Goal: Information Seeking & Learning: Compare options

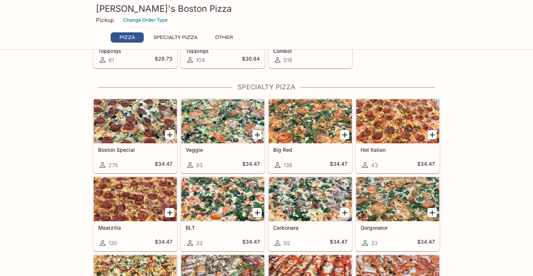
scroll to position [241, 0]
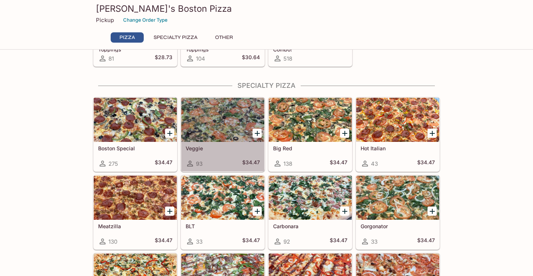
click at [223, 126] on div at bounding box center [222, 120] width 83 height 44
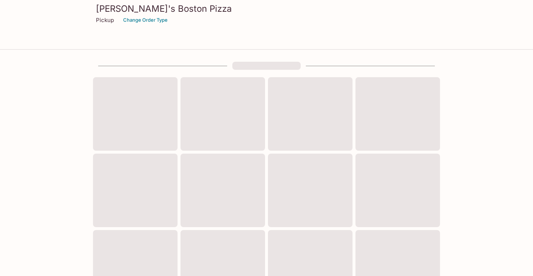
scroll to position [241, 0]
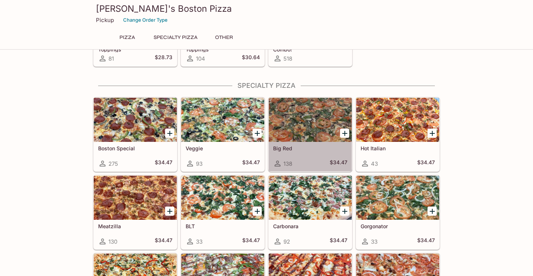
click at [325, 123] on div at bounding box center [310, 120] width 83 height 44
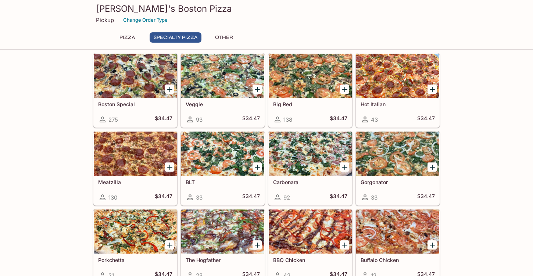
scroll to position [286, 0]
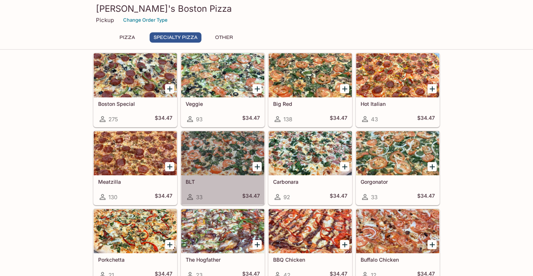
click at [211, 148] on div at bounding box center [222, 153] width 83 height 44
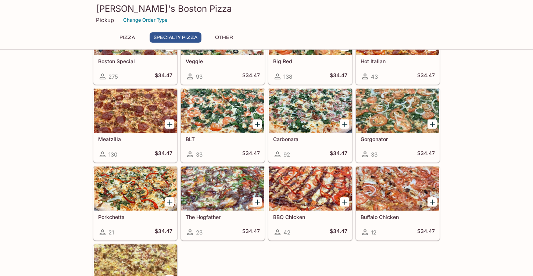
scroll to position [331, 0]
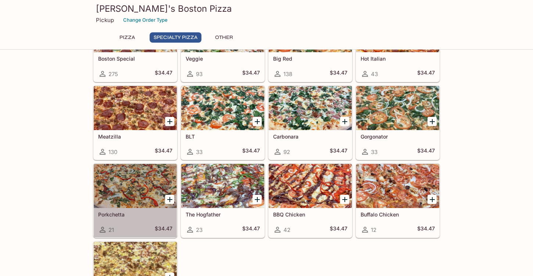
click at [128, 180] on div at bounding box center [135, 186] width 83 height 44
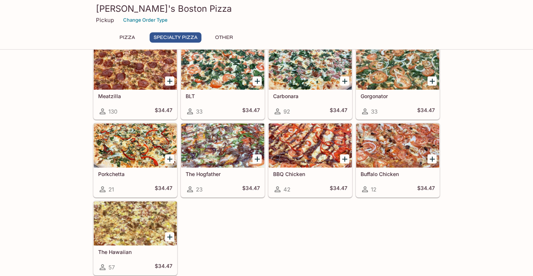
scroll to position [373, 0]
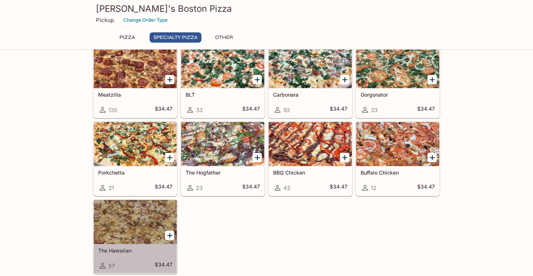
click at [139, 226] on div at bounding box center [135, 222] width 83 height 44
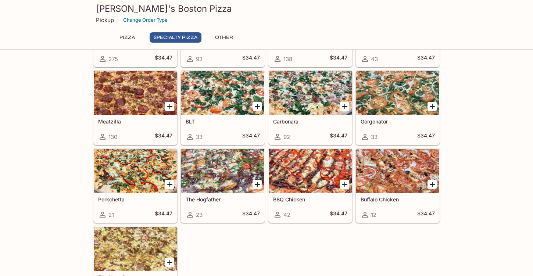
scroll to position [348, 0]
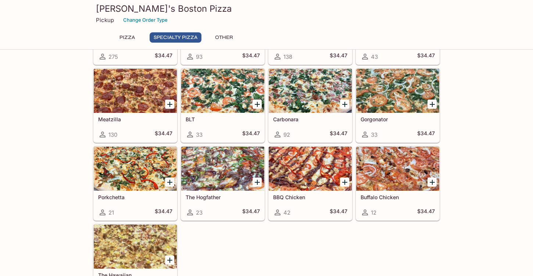
click at [223, 168] on div at bounding box center [222, 169] width 83 height 44
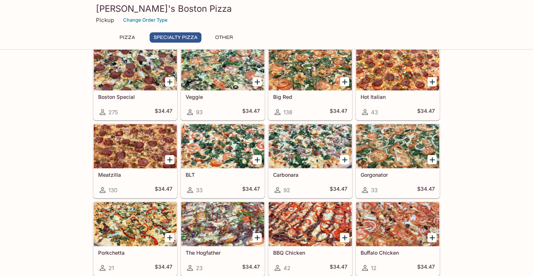
scroll to position [304, 0]
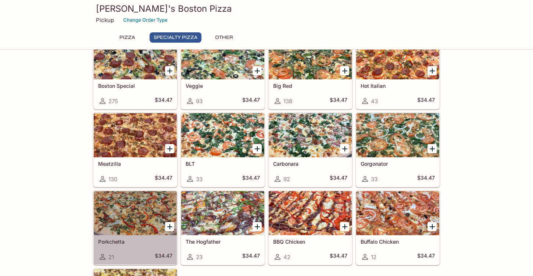
click at [118, 243] on h5 "Porkchetta" at bounding box center [135, 242] width 74 height 6
